Goal: Check status: Check status

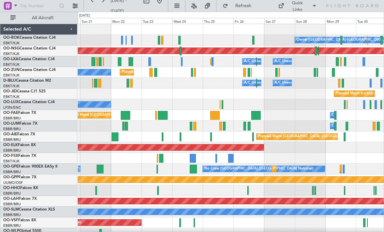
click at [253, 7] on span "Refresh" at bounding box center [243, 6] width 27 height 5
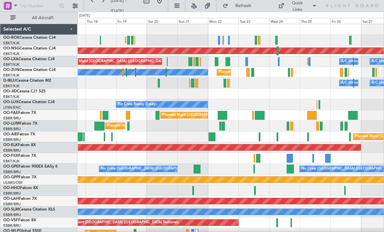
click at [164, 74] on div "Owner" at bounding box center [131, 72] width 153 height 6
click at [168, 73] on div "Owner" at bounding box center [131, 72] width 153 height 6
click at [166, 75] on div at bounding box center [166, 72] width 1 height 9
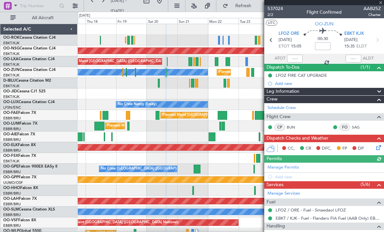
click at [383, 6] on div "537024 2/2 Flight Confirmed AAB25Z Charter" at bounding box center [325, 11] width 120 height 13
click at [381, 4] on span at bounding box center [381, 3] width 7 height 6
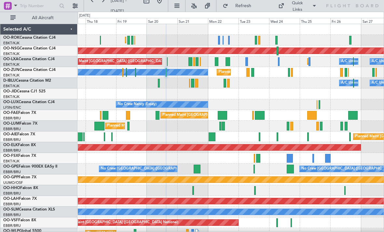
type input "0"
click at [126, 72] on div at bounding box center [126, 72] width 1 height 9
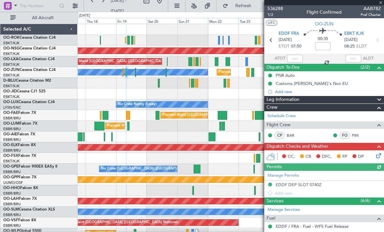
click at [381, 4] on div at bounding box center [325, 2] width 120 height 5
click at [382, 5] on span at bounding box center [381, 3] width 7 height 6
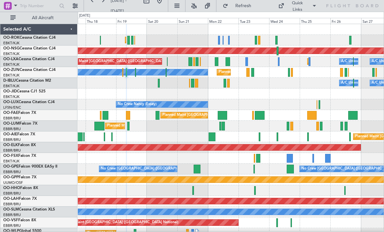
type input "0"
click at [159, 84] on div at bounding box center [159, 83] width 2 height 9
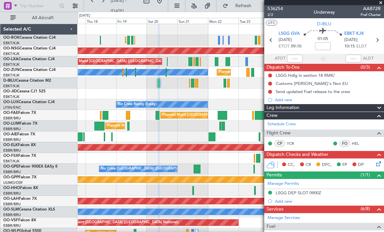
click at [380, 4] on span at bounding box center [381, 3] width 7 height 6
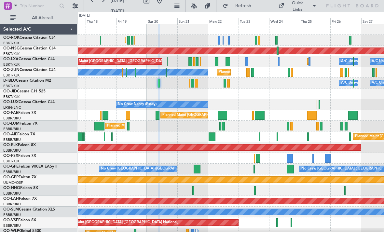
type input "0"
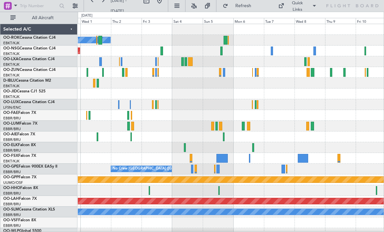
click at [226, 50] on div "Planned Maint [GEOGRAPHIC_DATA] ([GEOGRAPHIC_DATA])" at bounding box center [231, 51] width 306 height 11
click at [218, 52] on div "Planned Maint [GEOGRAPHIC_DATA] ([GEOGRAPHIC_DATA])" at bounding box center [231, 51] width 306 height 11
click at [222, 50] on div at bounding box center [222, 51] width 3 height 9
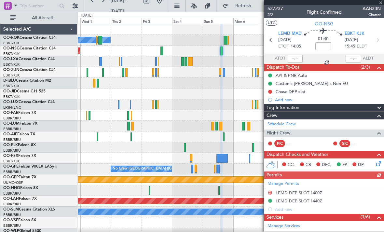
click at [383, 4] on div at bounding box center [325, 2] width 120 height 5
click at [382, 4] on span at bounding box center [381, 3] width 7 height 6
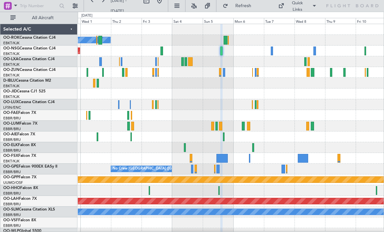
type input "0"
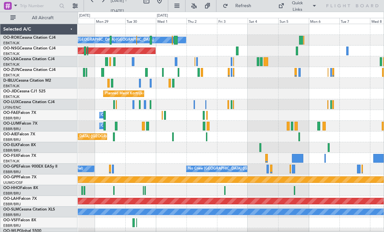
scroll to position [7, 0]
